Goal: Task Accomplishment & Management: Manage account settings

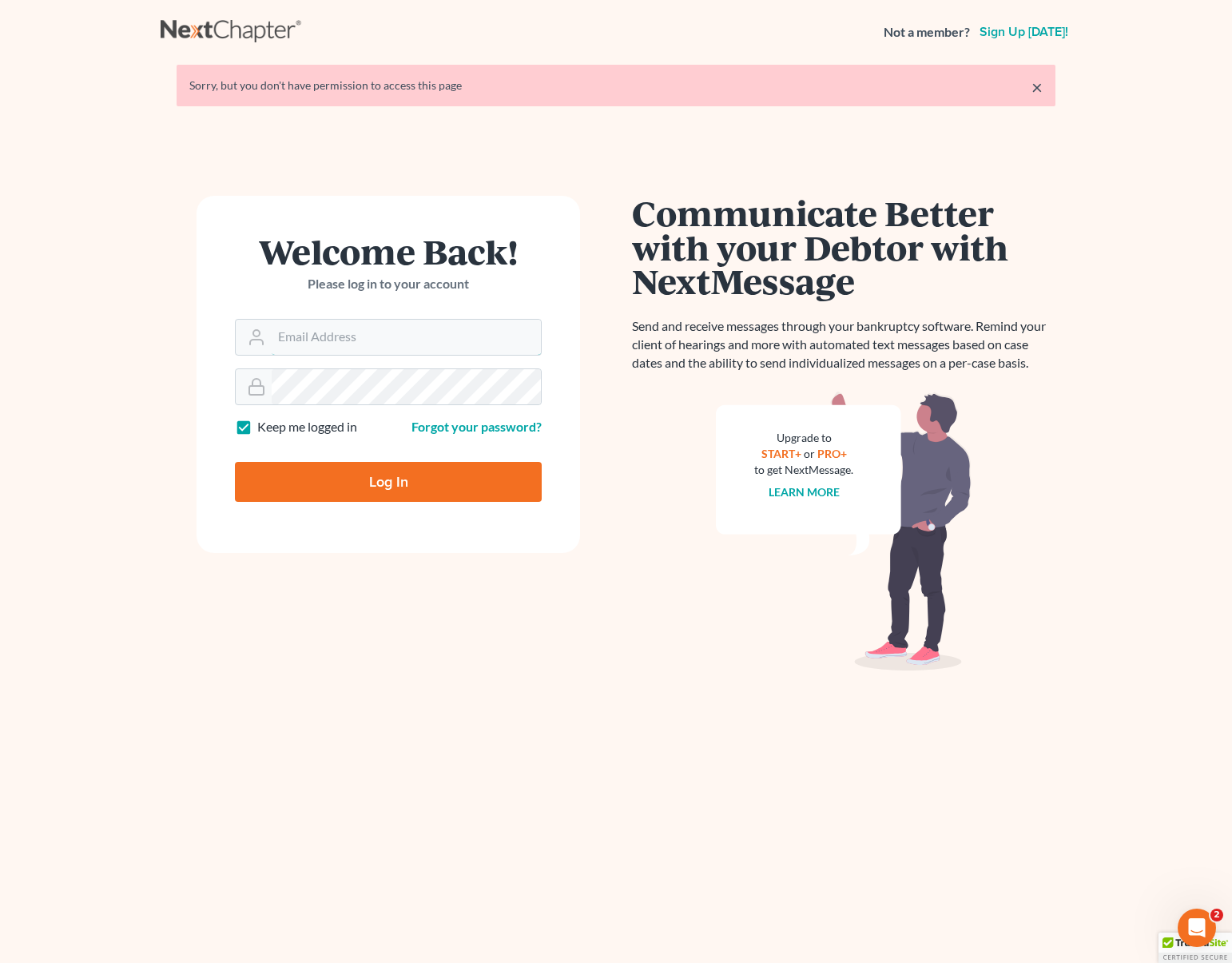
type input "[EMAIL_ADDRESS][DOMAIN_NAME]"
click at [436, 472] on input "Log In" at bounding box center [388, 481] width 307 height 40
type input "Thinking..."
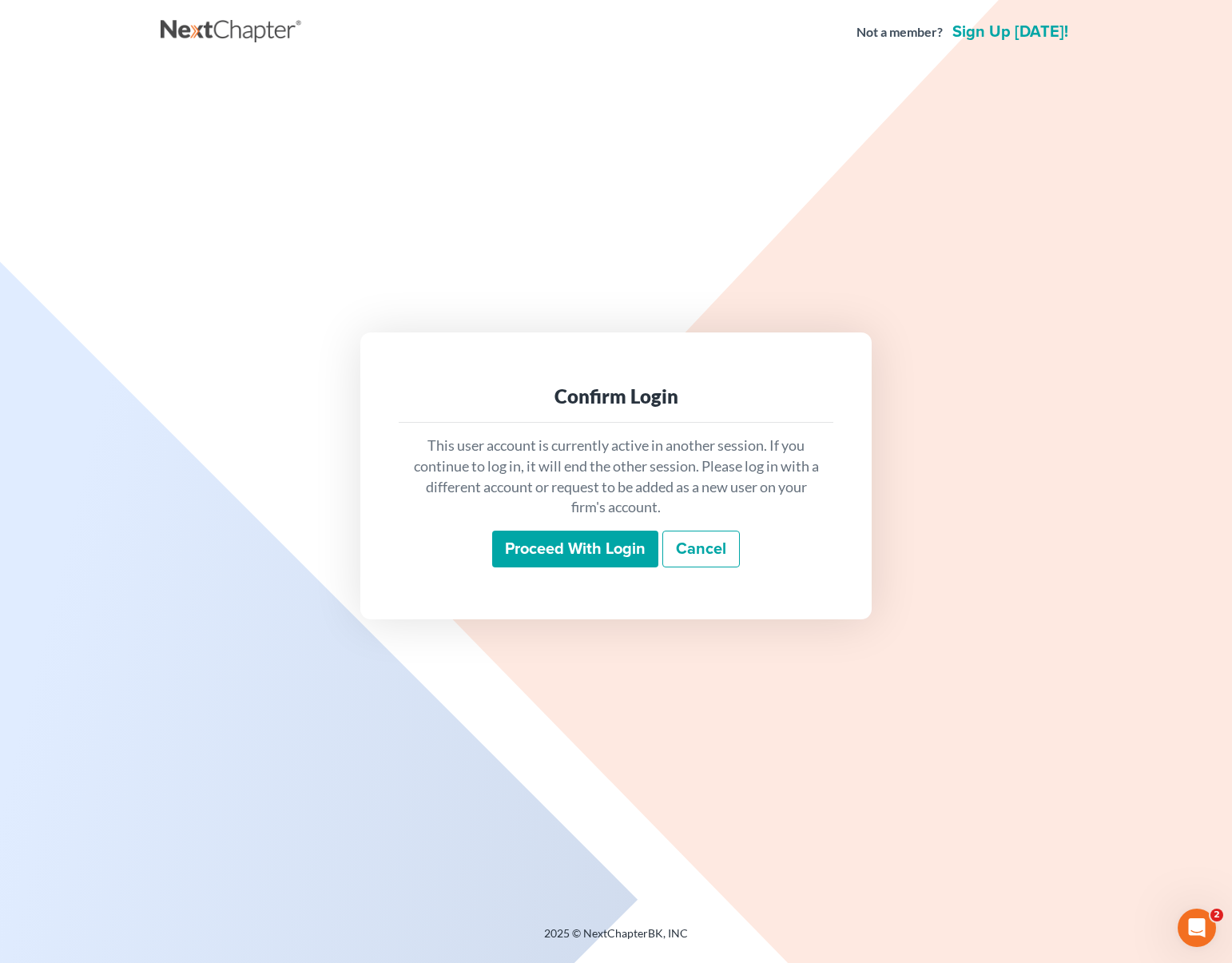
click at [586, 545] on input "Proceed with login" at bounding box center [575, 549] width 166 height 37
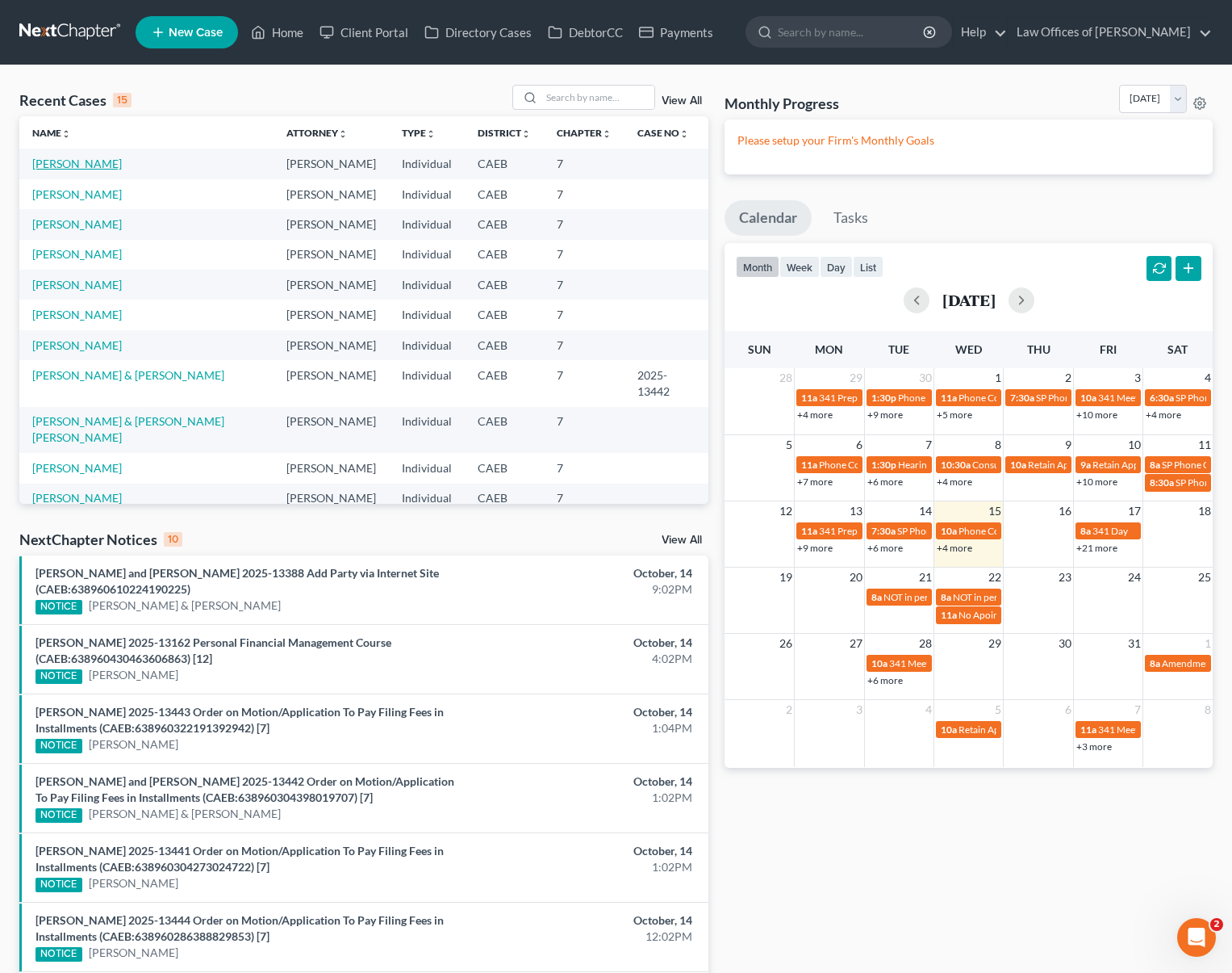
click at [109, 164] on link "Alejandre, Maria" at bounding box center [77, 163] width 90 height 14
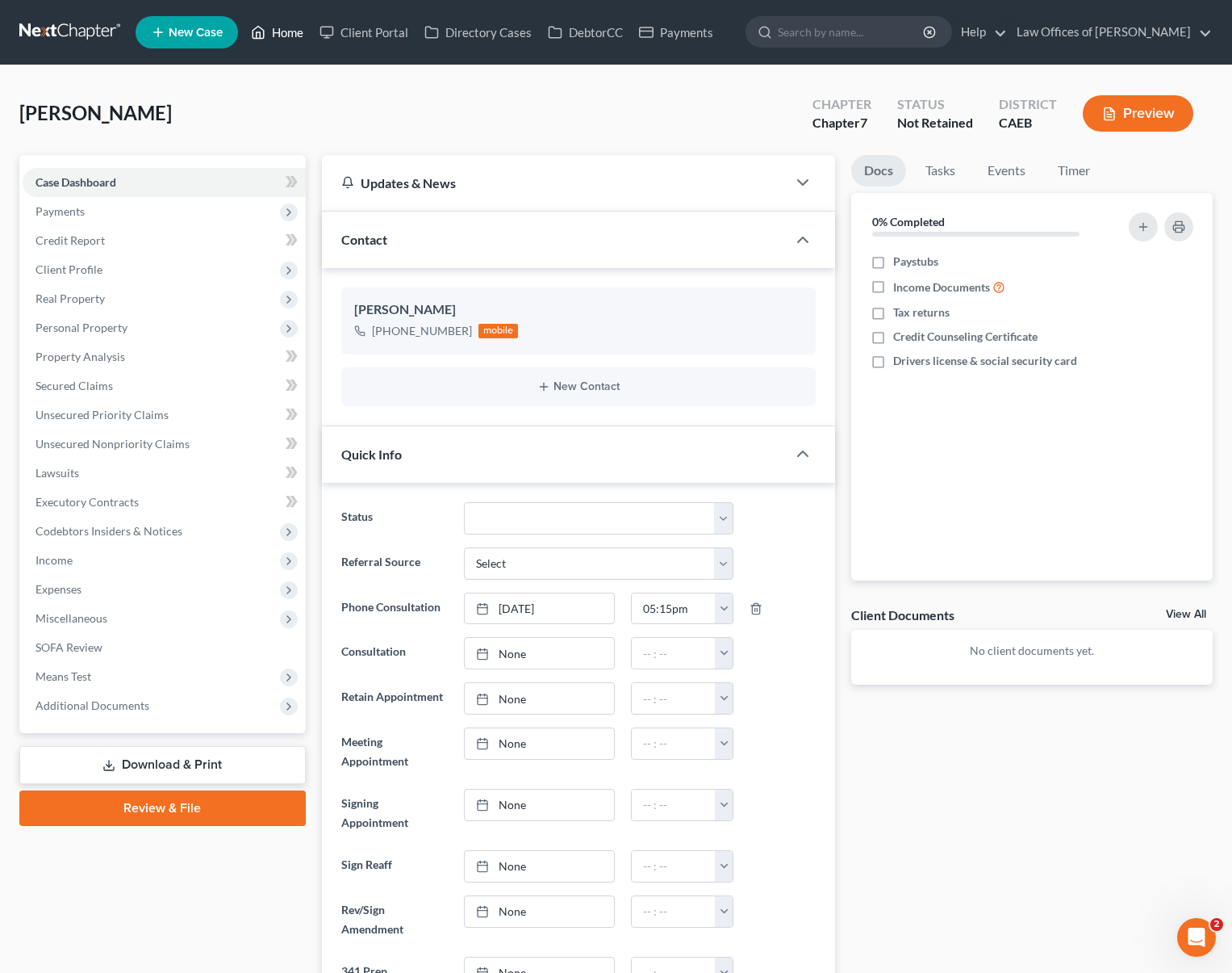
click at [287, 33] on link "Home" at bounding box center [277, 32] width 69 height 29
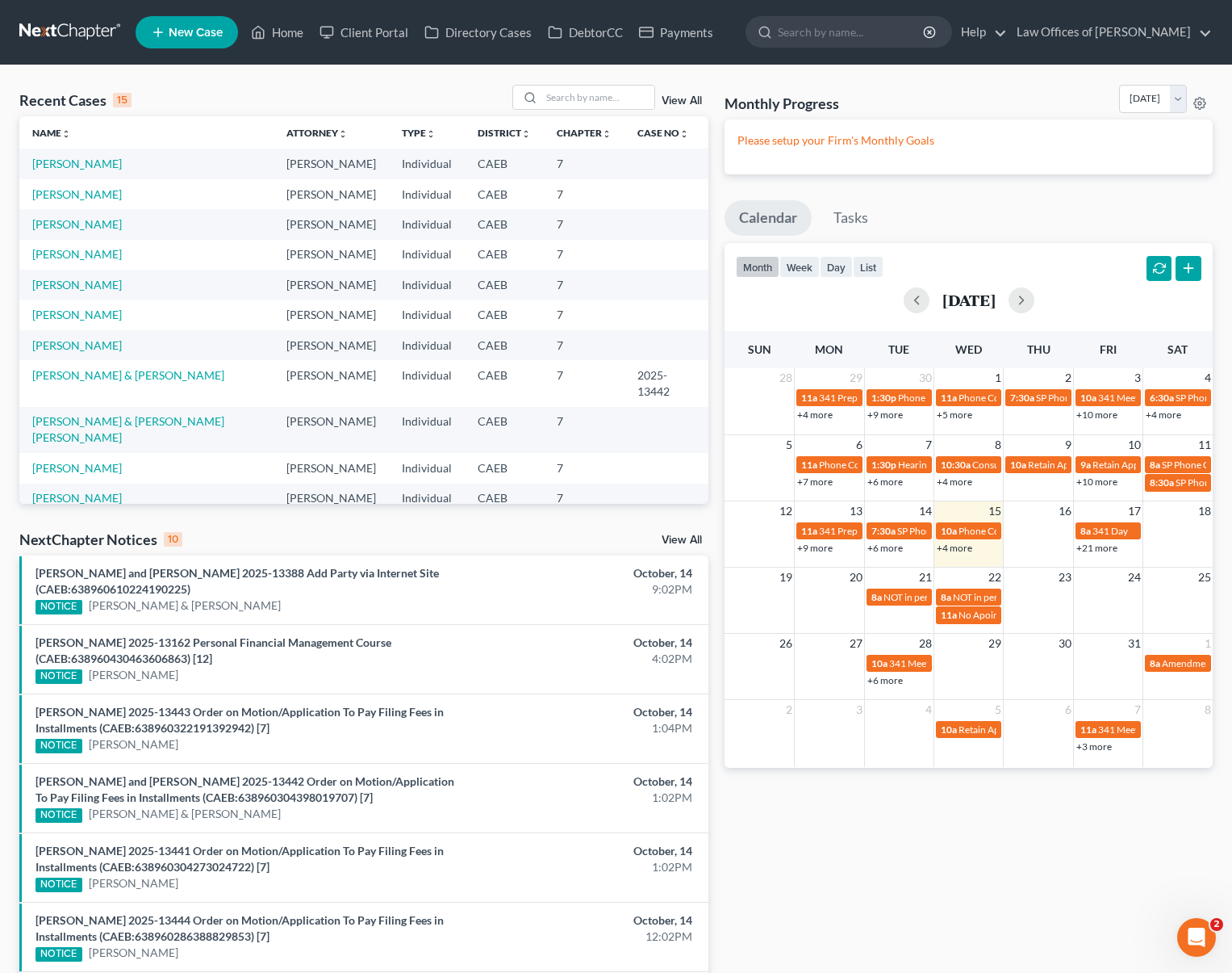
click at [954, 549] on link "+4 more" at bounding box center [955, 548] width 35 height 12
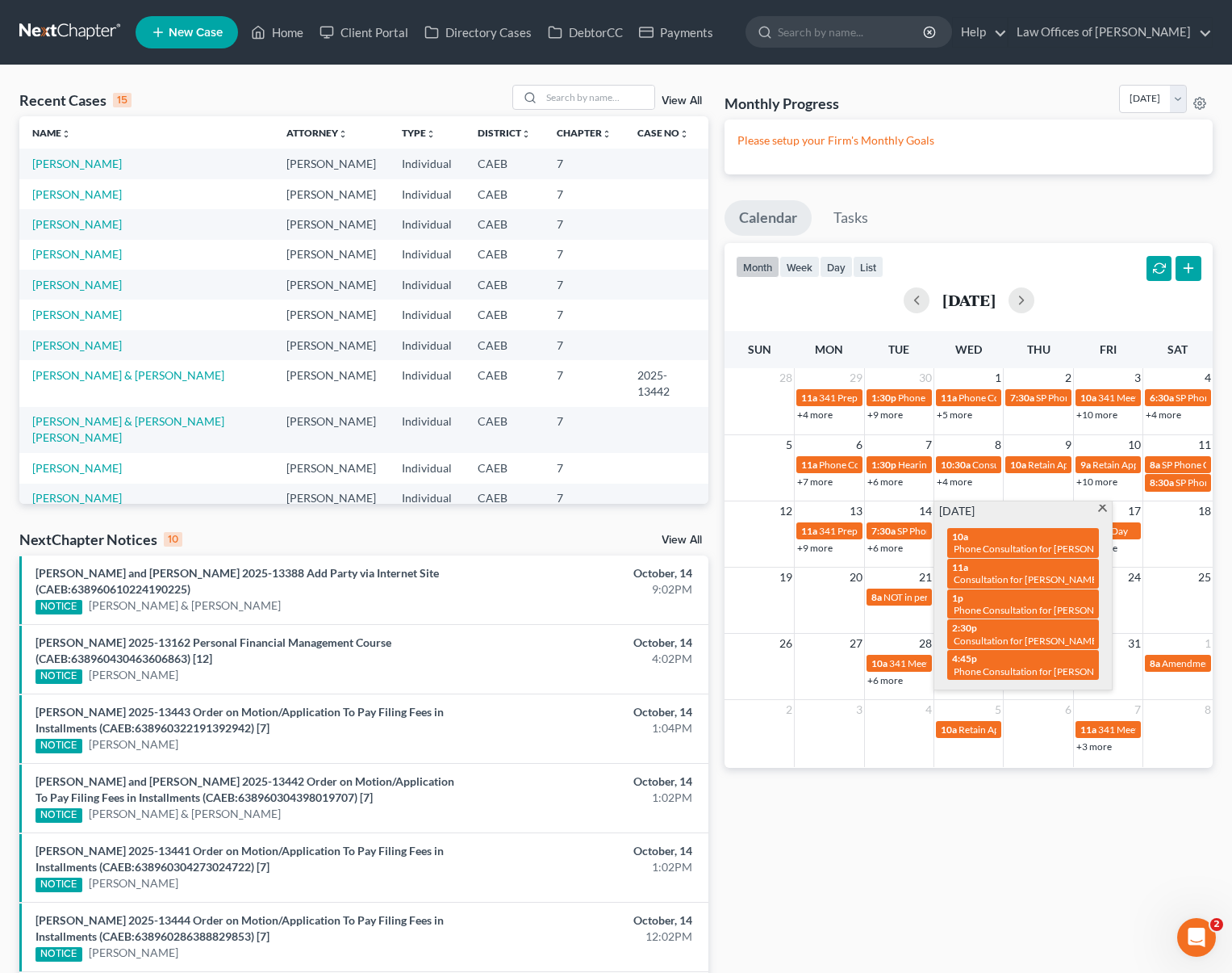
click at [1099, 510] on span at bounding box center [1102, 509] width 12 height 10
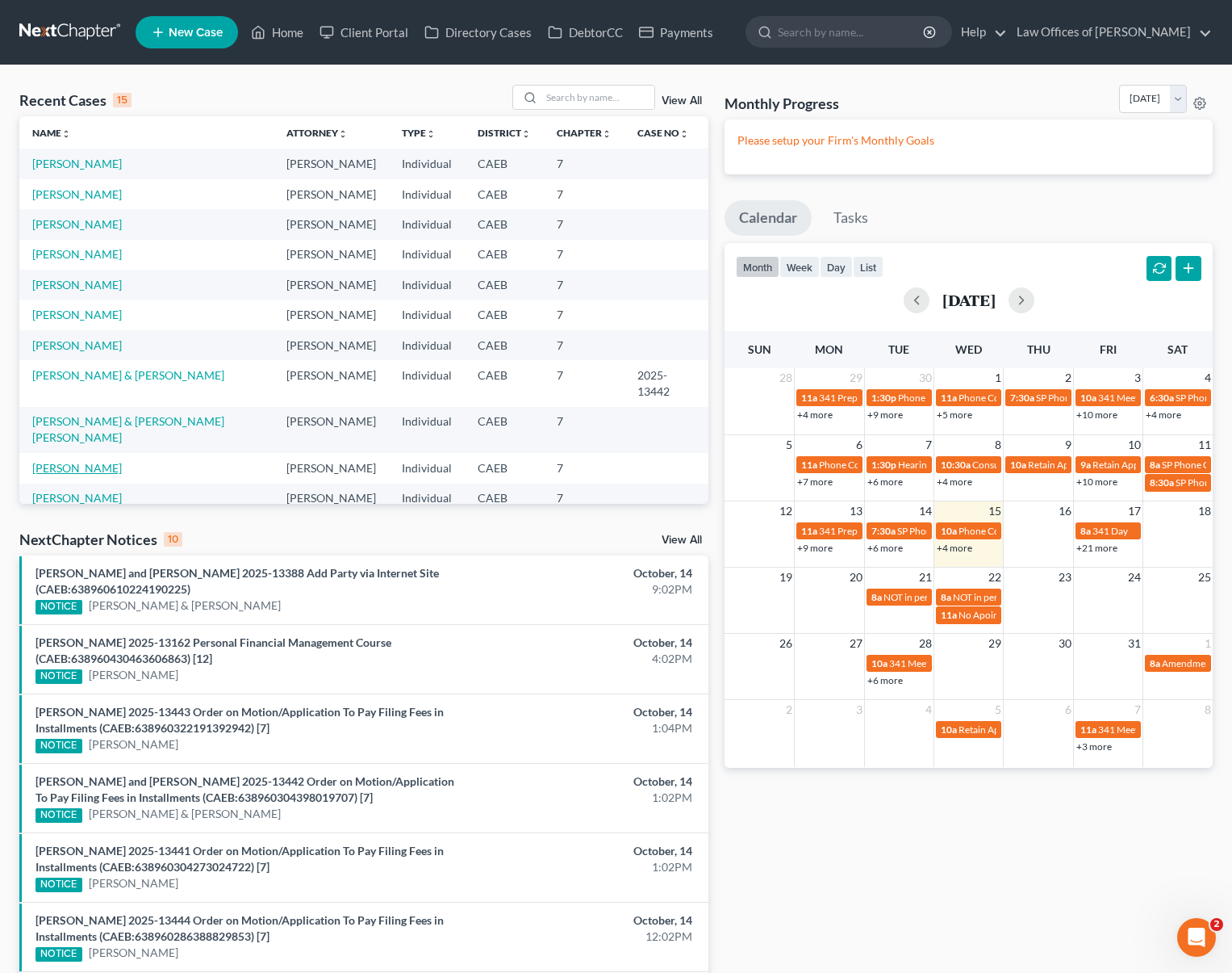
click at [97, 473] on link "Barron, Anthony" at bounding box center [77, 467] width 90 height 14
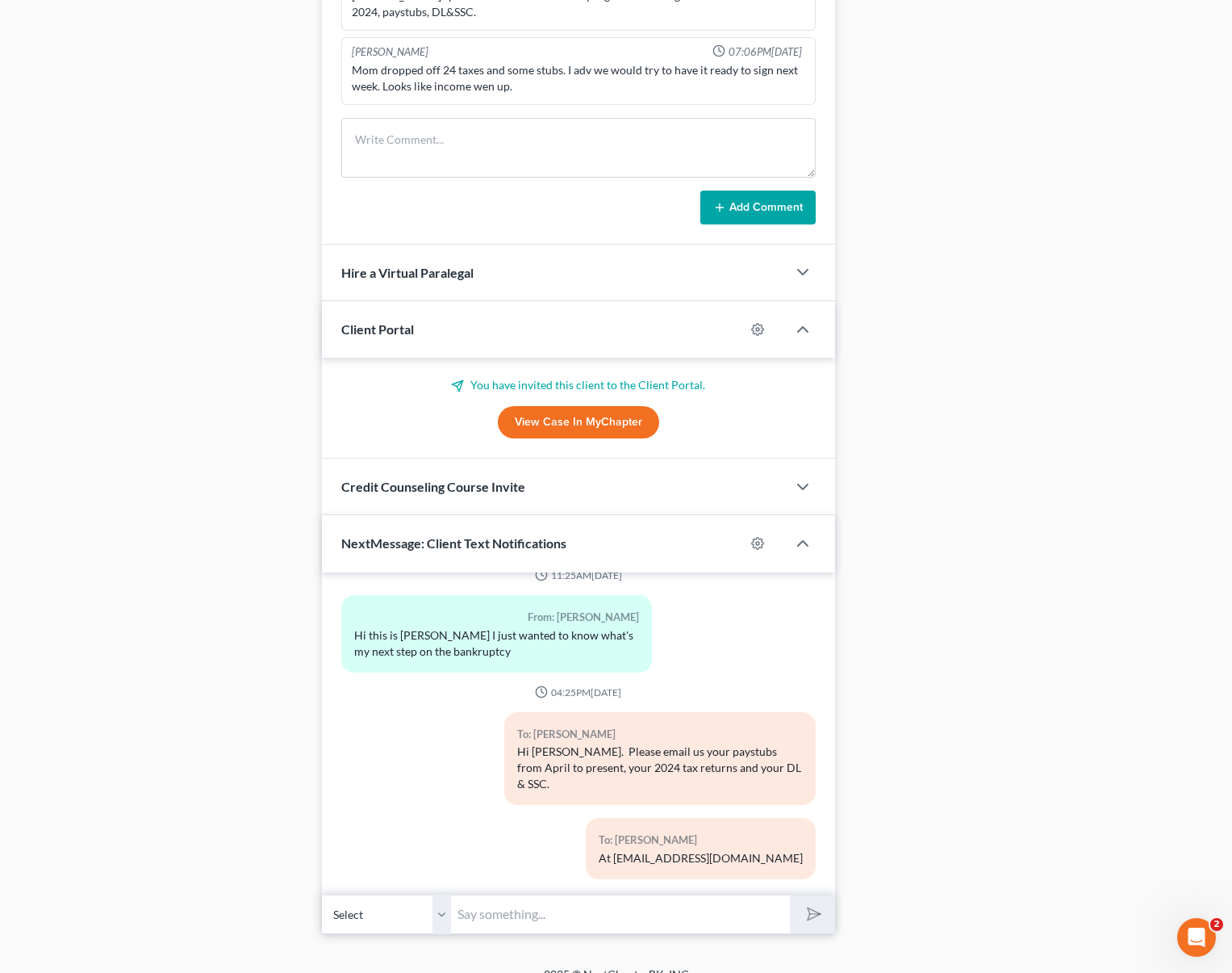
scroll to position [1356, 0]
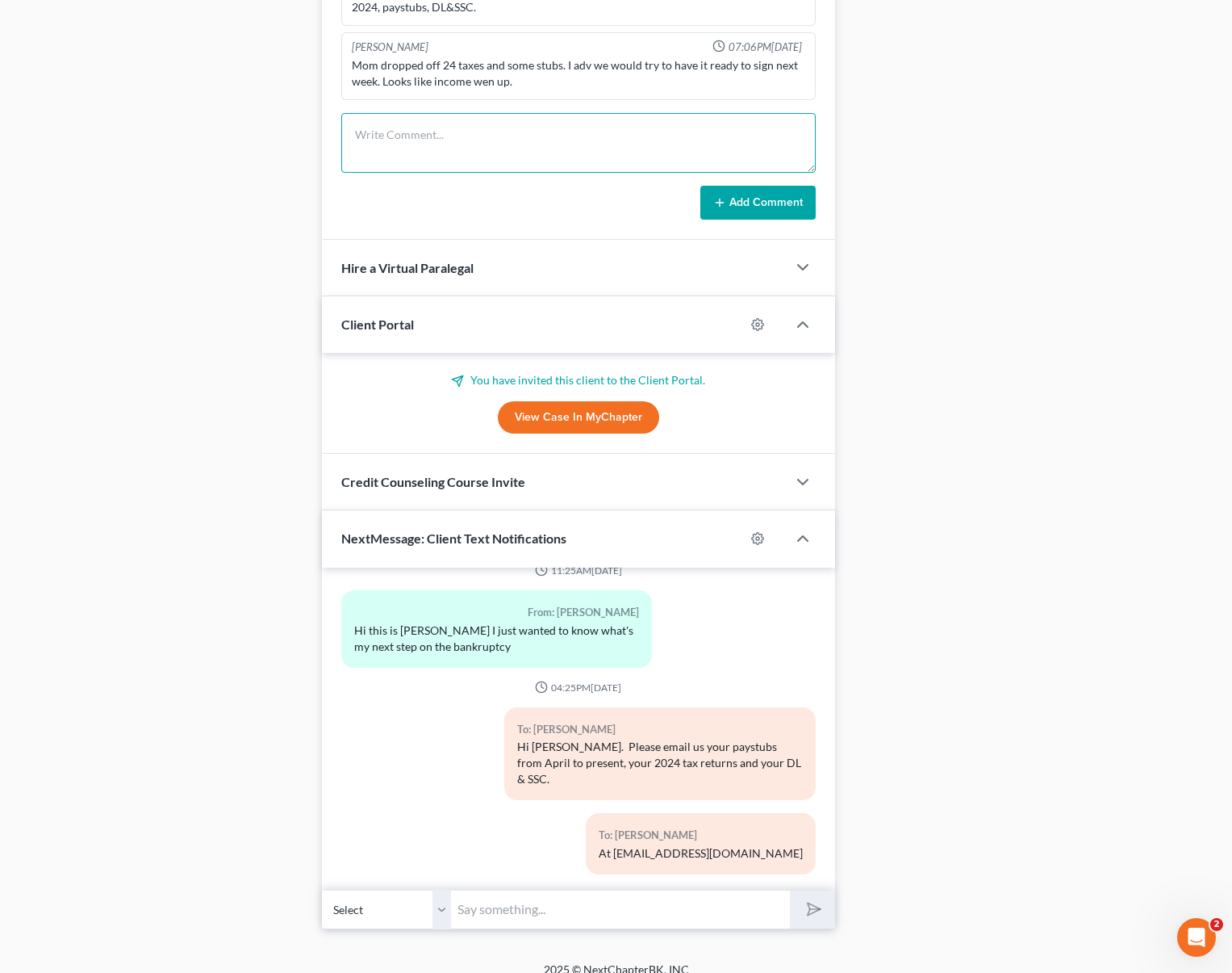
click at [394, 132] on textarea at bounding box center [578, 143] width 475 height 60
type textarea "Missing paystubs from April, and SSC & DL."
click at [746, 186] on button "Add Comment" at bounding box center [758, 202] width 116 height 34
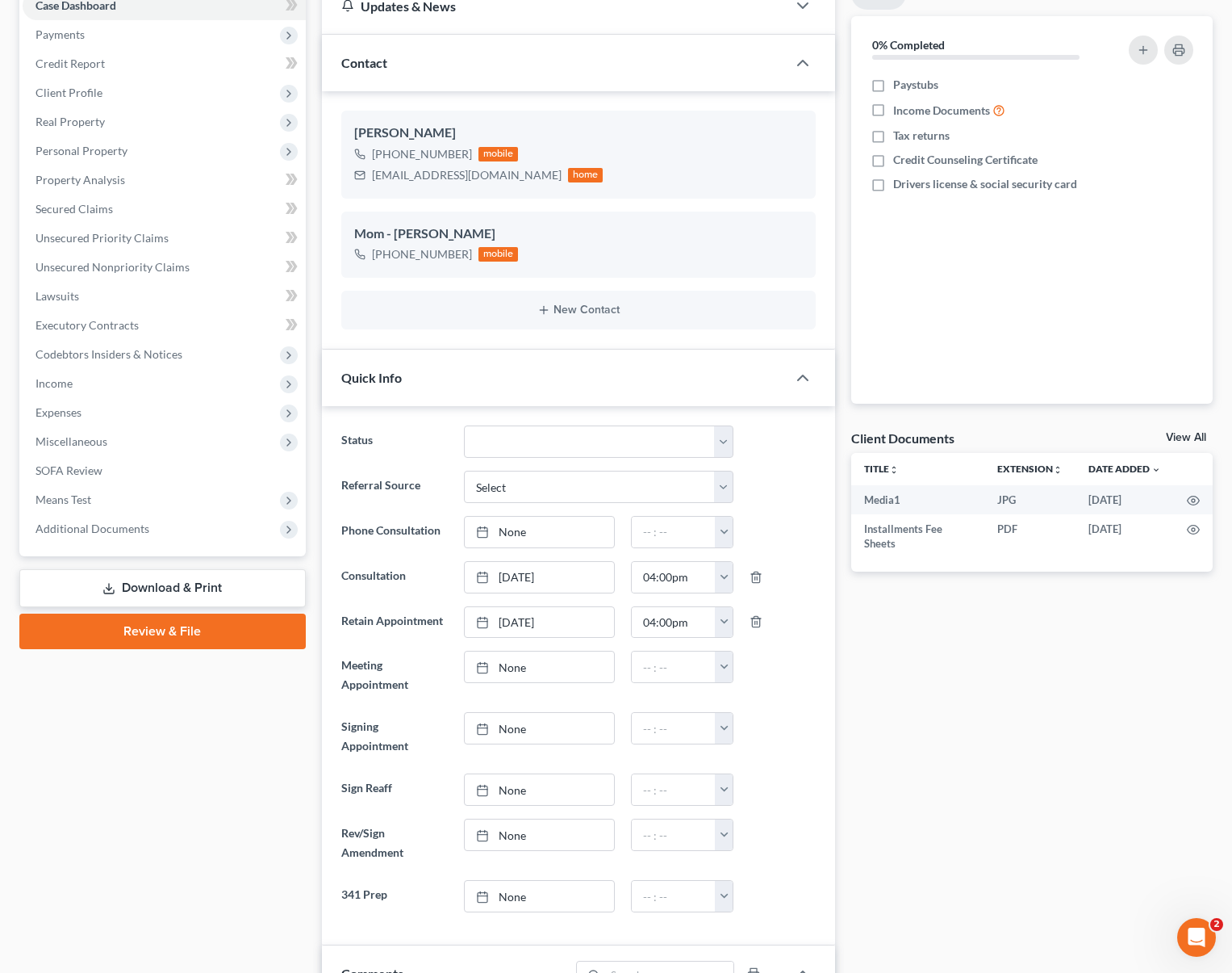
scroll to position [153, 0]
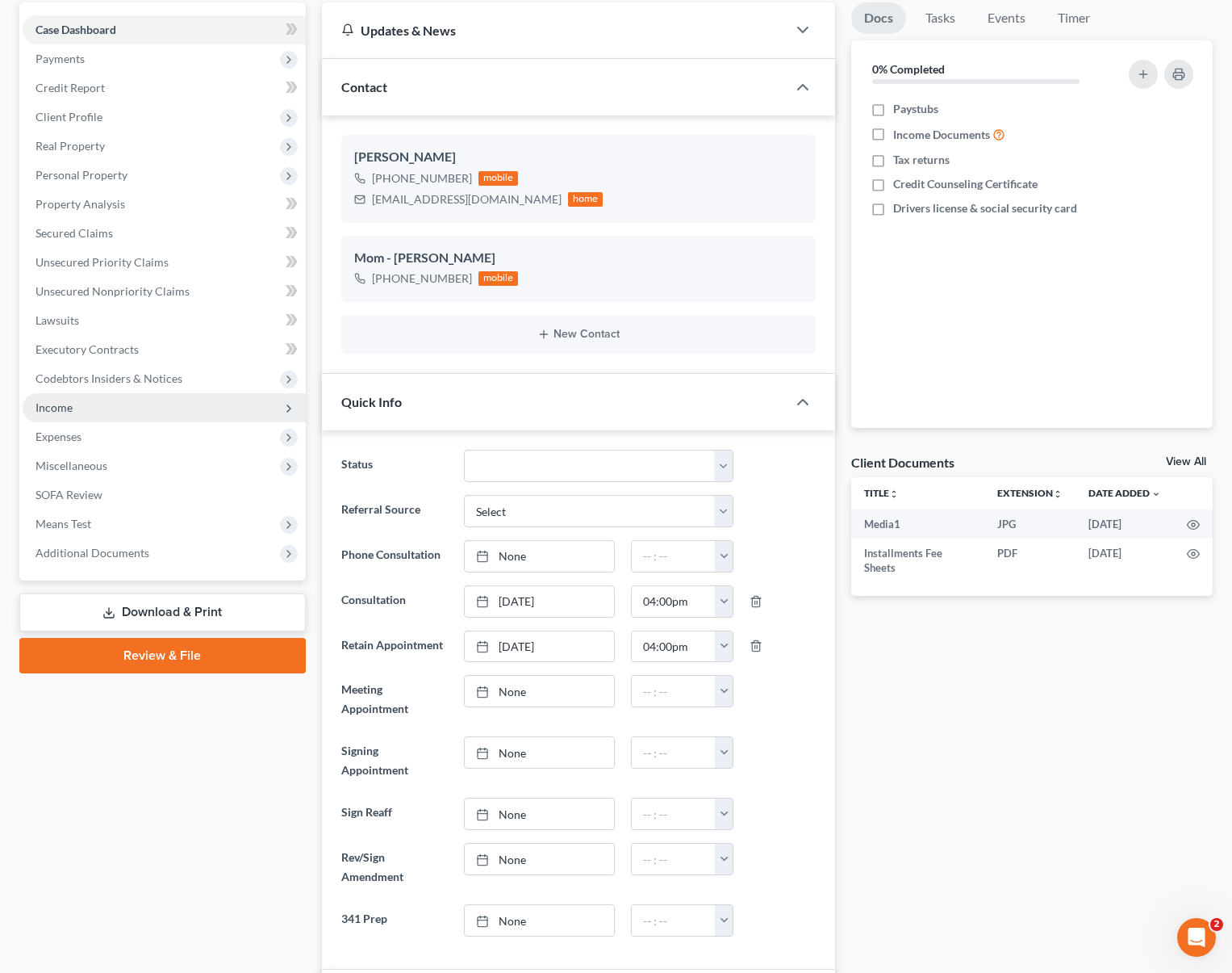
click at [88, 407] on span "Income" at bounding box center [164, 407] width 284 height 29
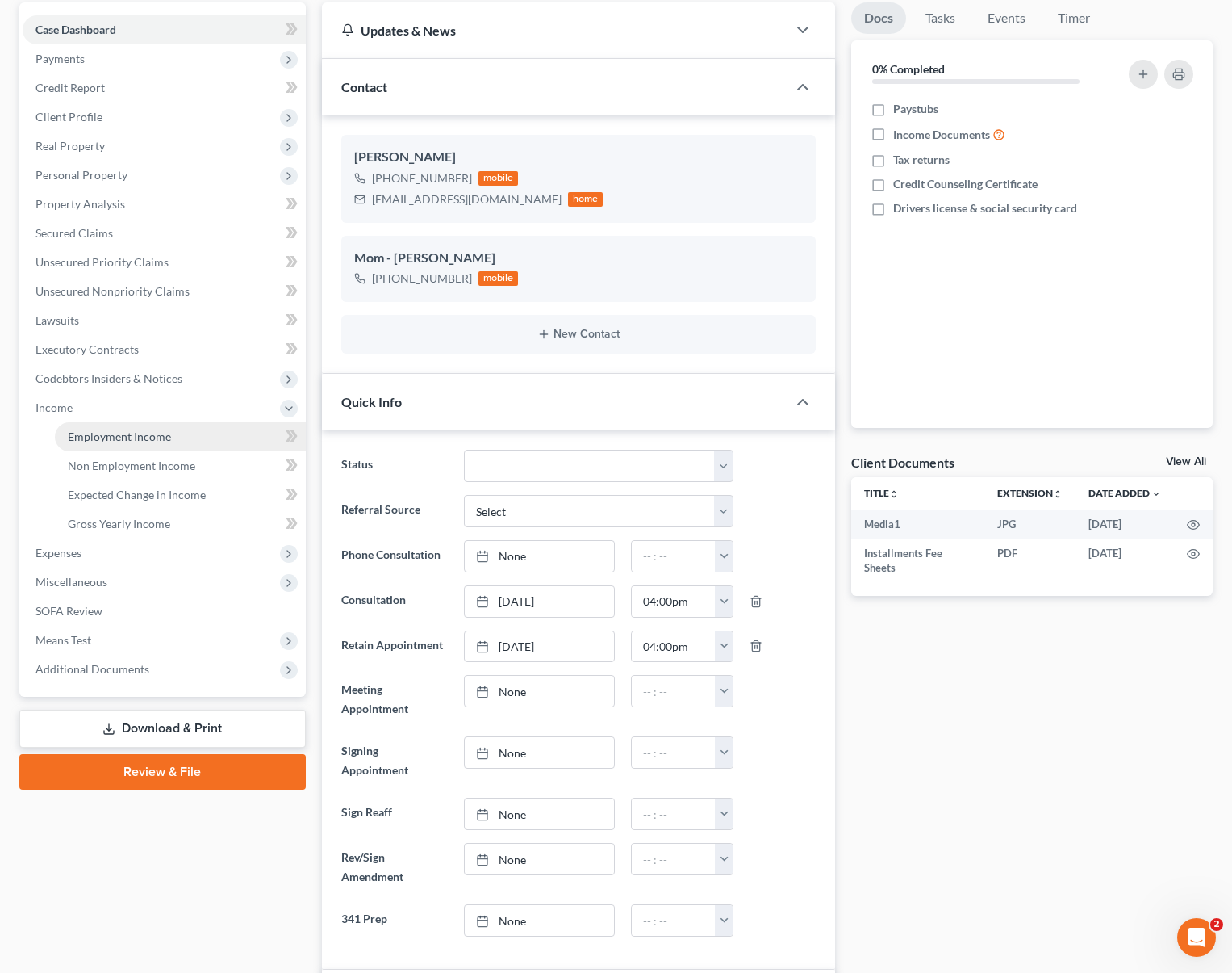
click at [132, 429] on span "Employment Income" at bounding box center [119, 436] width 104 height 14
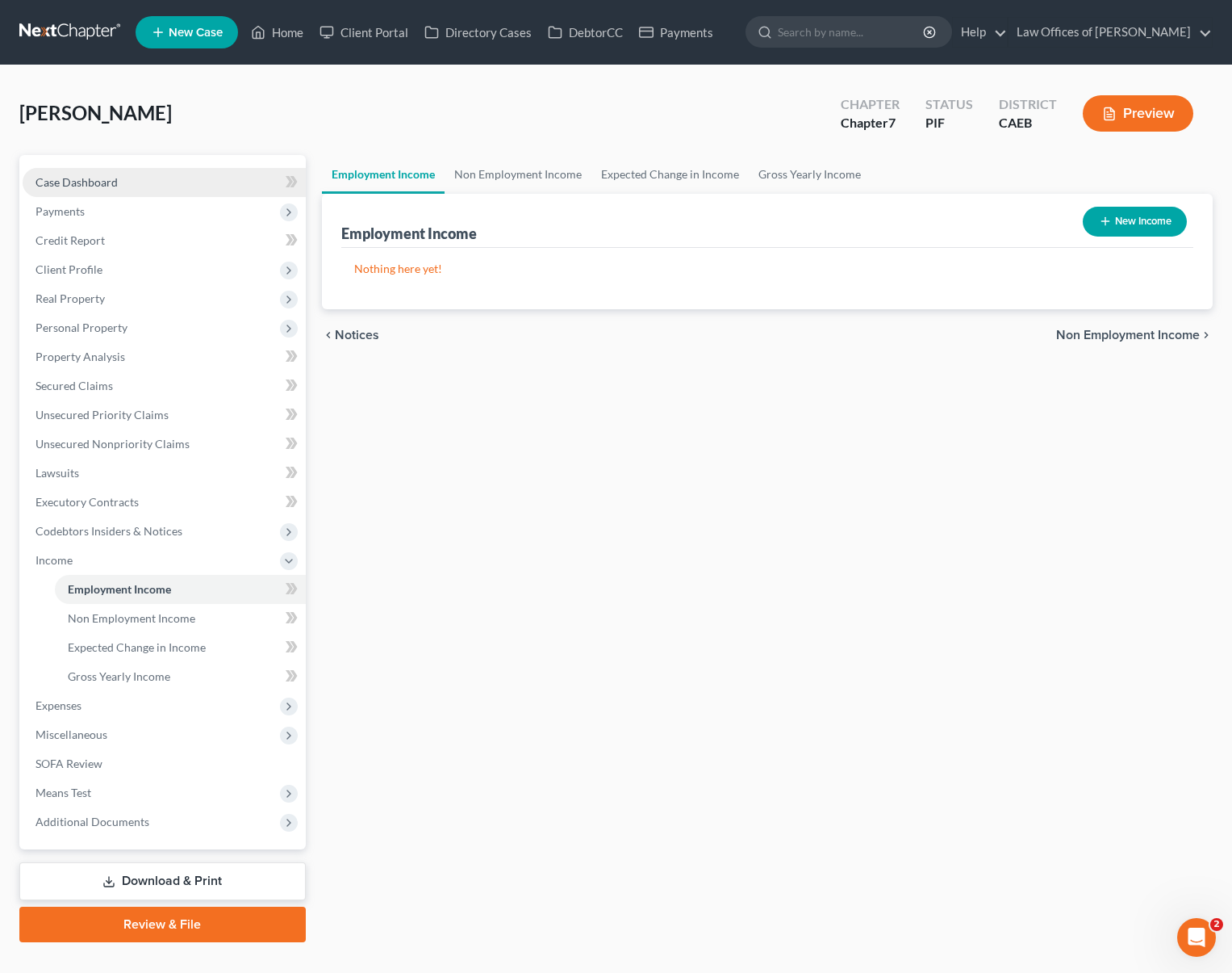
click at [126, 182] on link "Case Dashboard" at bounding box center [164, 182] width 284 height 29
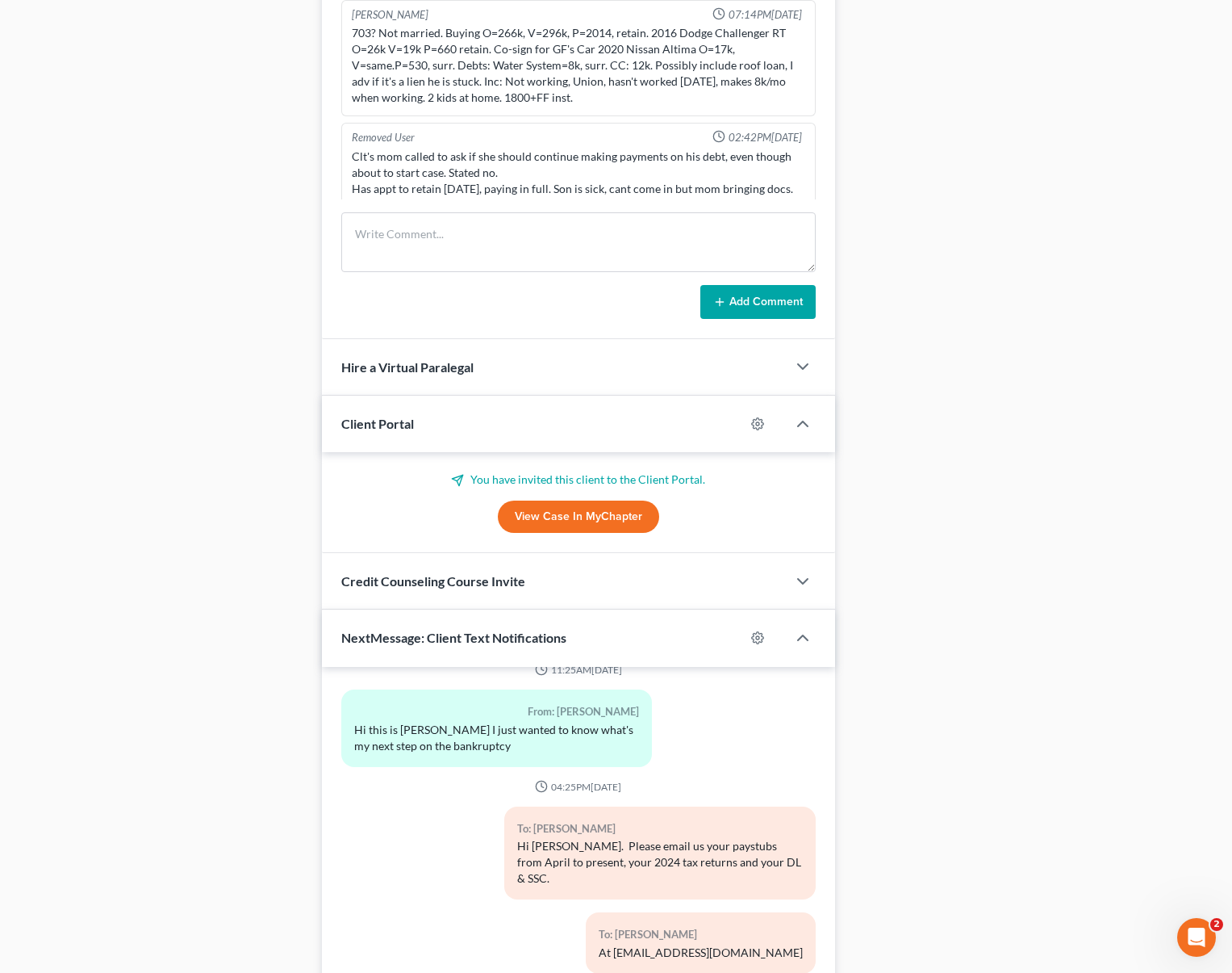
scroll to position [1258, 0]
